Goal: Information Seeking & Learning: Learn about a topic

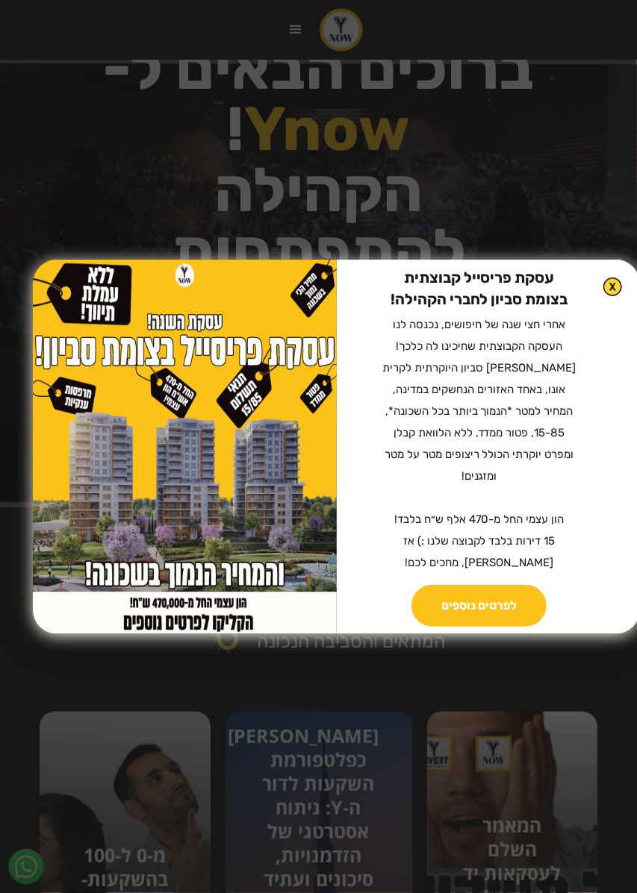
click at [60, 219] on div "עסקת פריסייל קבוצתית בצומת סביון לחברי הקהילה! ‍ אחרי חצי שנה של חיפושים, נכנסה…" at bounding box center [318, 446] width 637 height 893
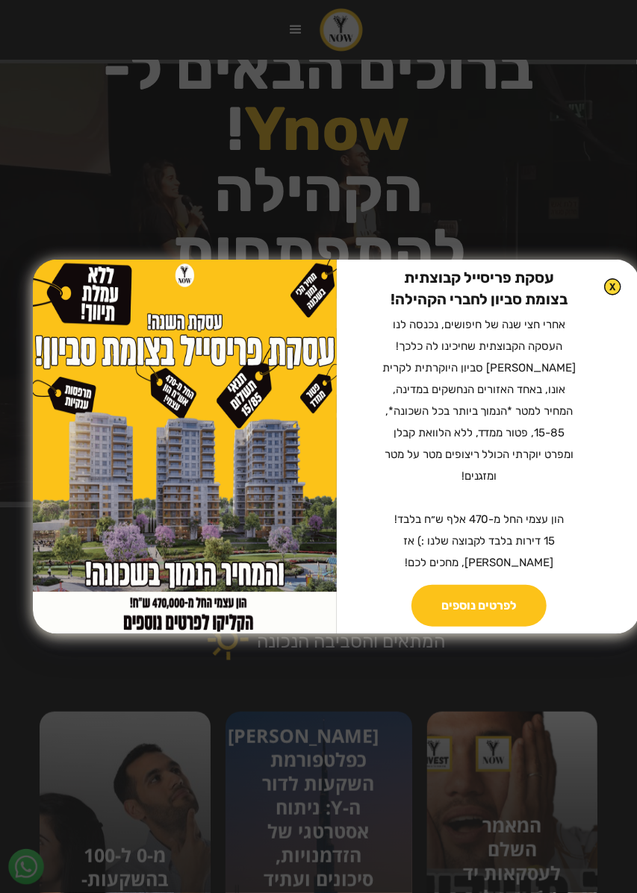
click at [618, 296] on img at bounding box center [612, 286] width 17 height 17
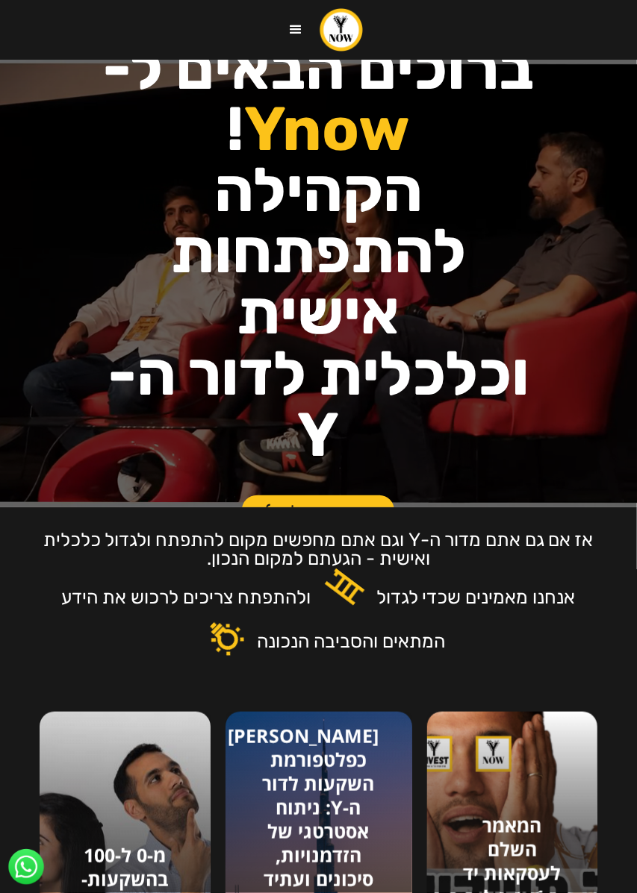
click at [284, 33] on div "menu" at bounding box center [296, 29] width 45 height 45
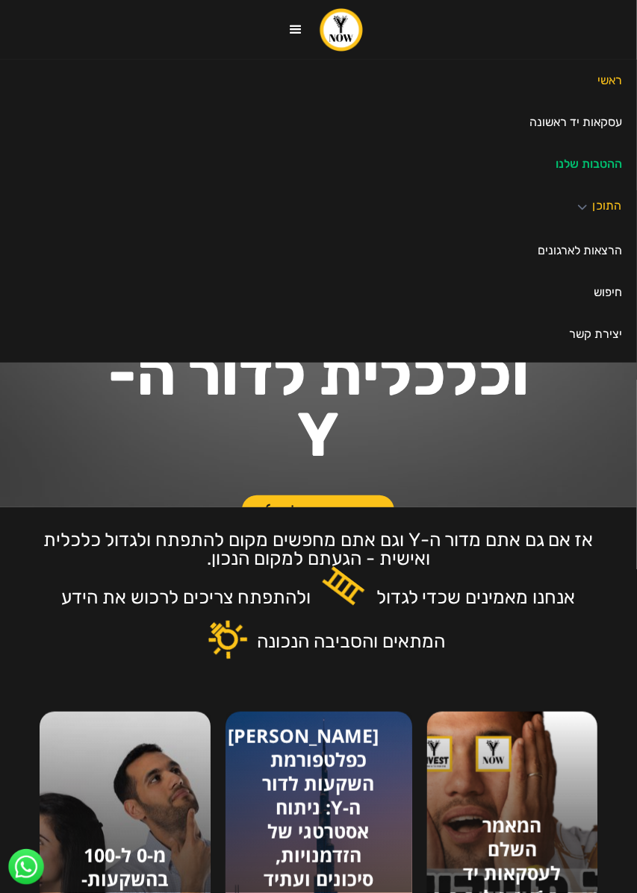
click at [591, 213] on div "התוכן" at bounding box center [318, 207] width 637 height 45
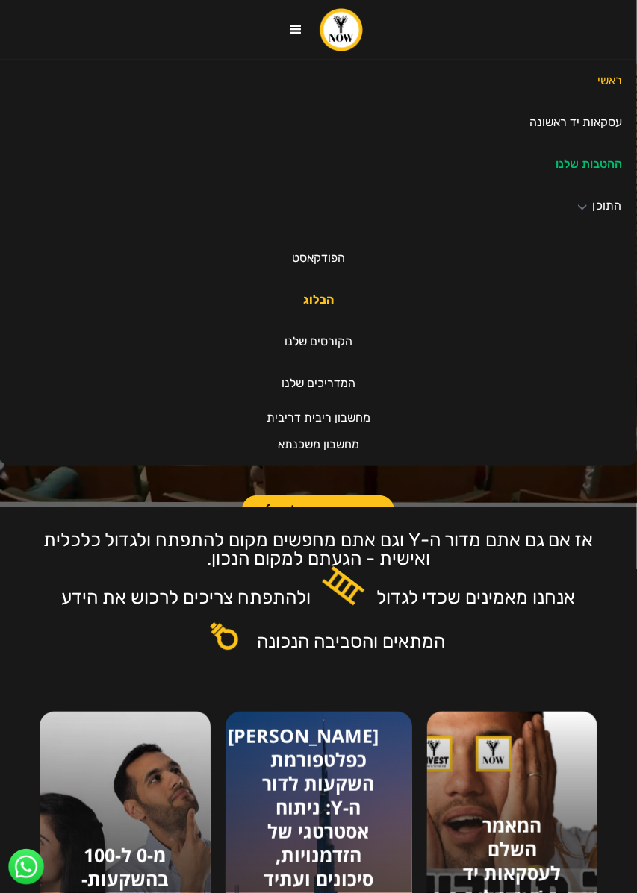
click at [321, 299] on link "הבלוג" at bounding box center [318, 300] width 60 height 42
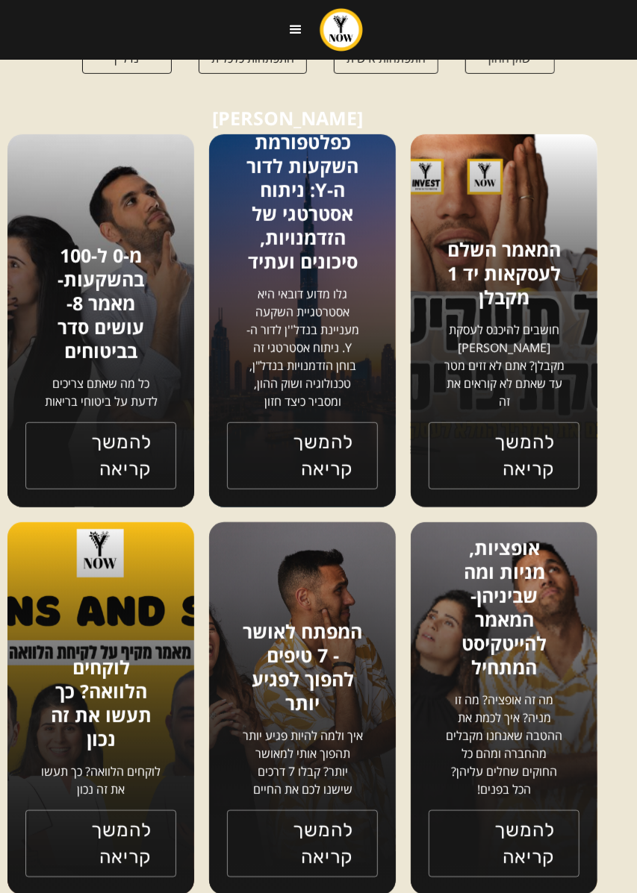
scroll to position [133, 0]
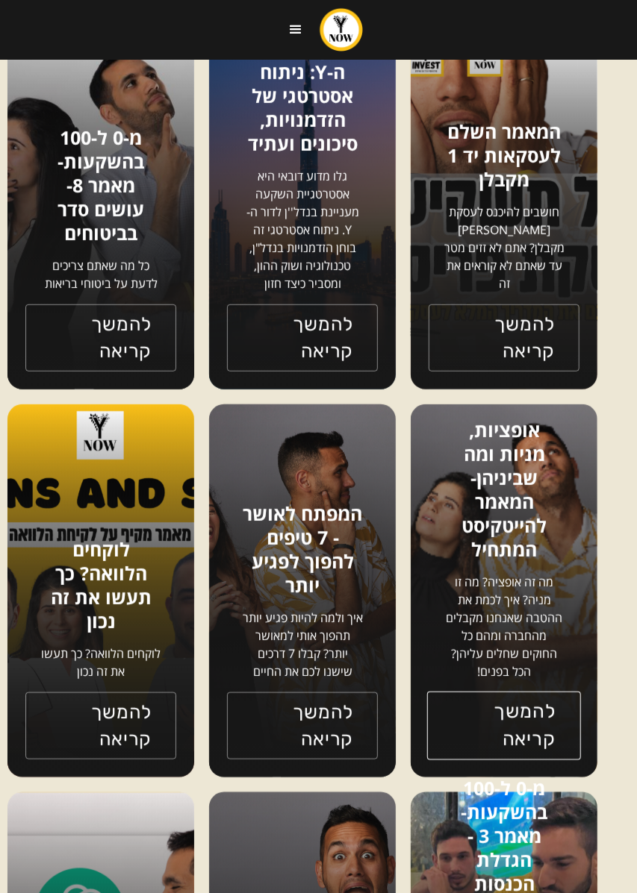
click at [499, 725] on link "להמשך קריאה" at bounding box center [504, 726] width 154 height 69
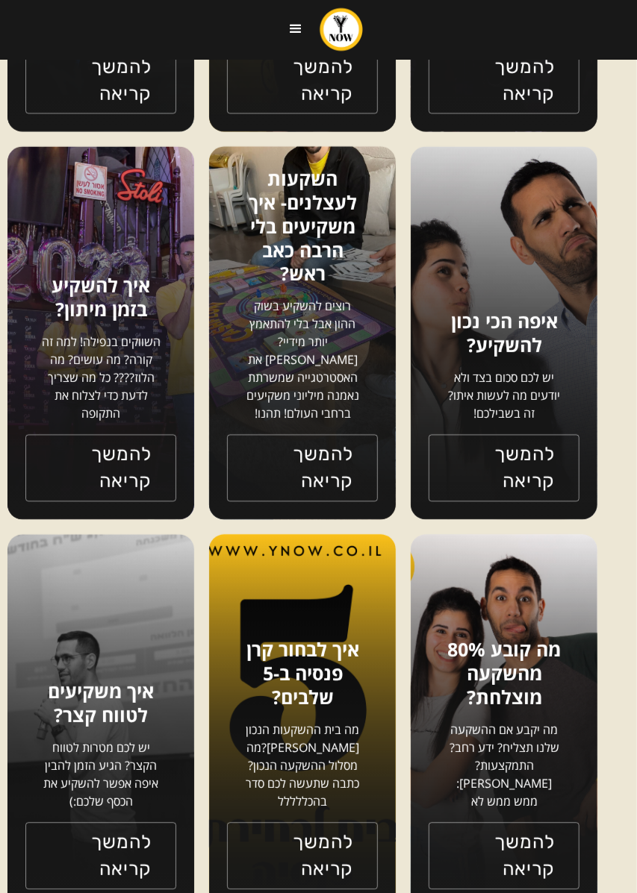
scroll to position [4910, 0]
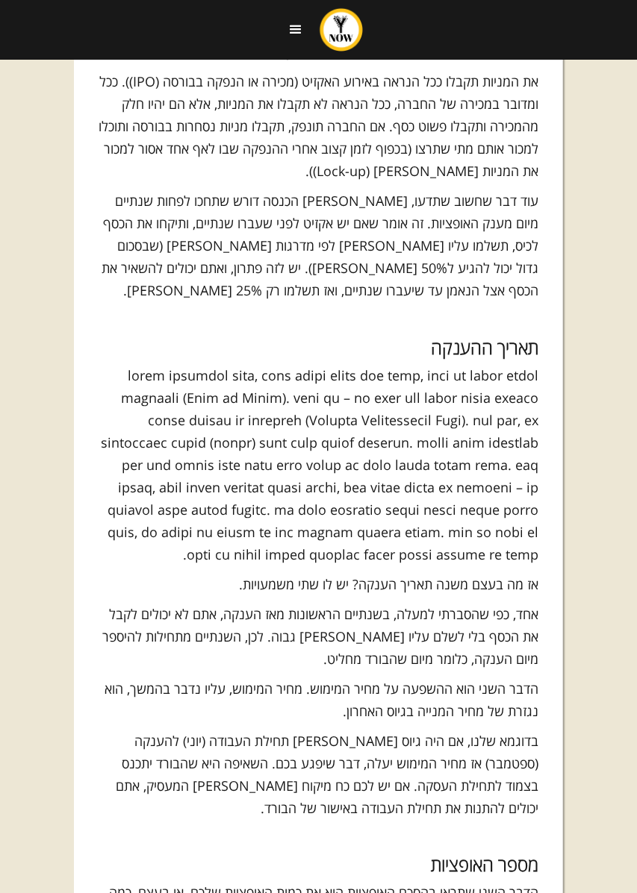
scroll to position [2016, 0]
